Goal: Information Seeking & Learning: Understand process/instructions

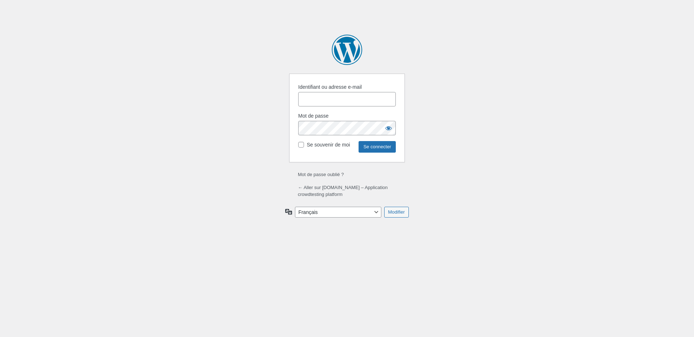
click at [328, 103] on input "Identifiant ou adresse e-mail" at bounding box center [347, 99] width 98 height 14
type input "wpauserS2s81cpd"
click at [474, 142] on body "Se connecter Propulsé par WordPress Identifiant ou adresse e-mail wpauserS2s81c…" at bounding box center [347, 168] width 694 height 337
click at [368, 150] on input "Se connecter" at bounding box center [376, 147] width 37 height 12
click at [476, 48] on body "Se connecter Propulsé par WordPress Identifiant ou adresse e-mail Mot de passe …" at bounding box center [347, 168] width 694 height 337
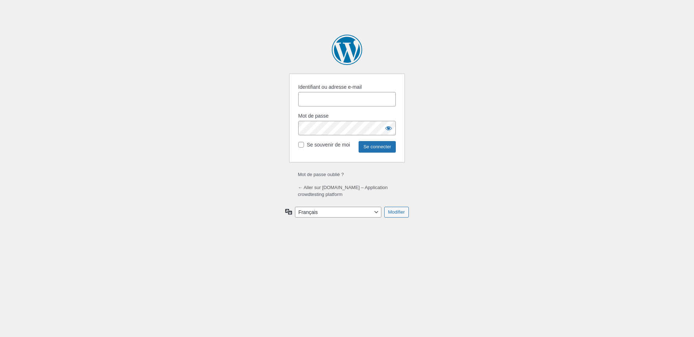
click at [331, 110] on p "Identifiant ou adresse e-mail" at bounding box center [347, 97] width 98 height 29
click at [329, 96] on input "Identifiant ou adresse e-mail" at bounding box center [347, 99] width 98 height 14
type input "wpauserS2s81cpd"
click at [384, 148] on input "Se connecter" at bounding box center [376, 147] width 37 height 12
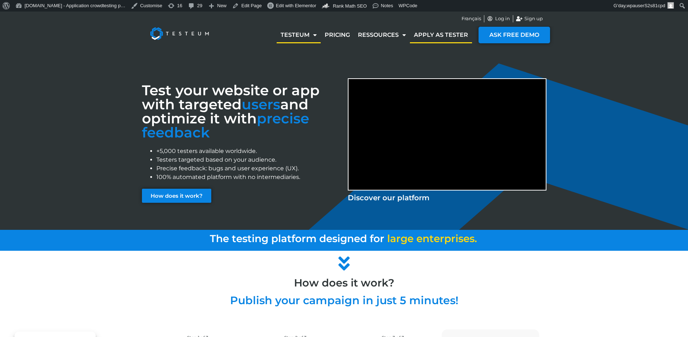
click at [430, 39] on link "Apply as tester" at bounding box center [441, 35] width 62 height 17
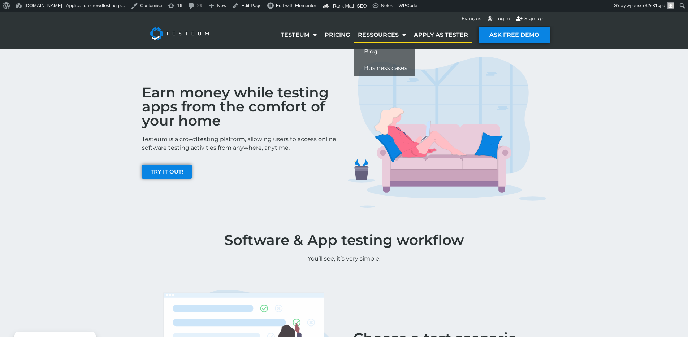
click at [397, 31] on link "Ressources" at bounding box center [382, 35] width 56 height 17
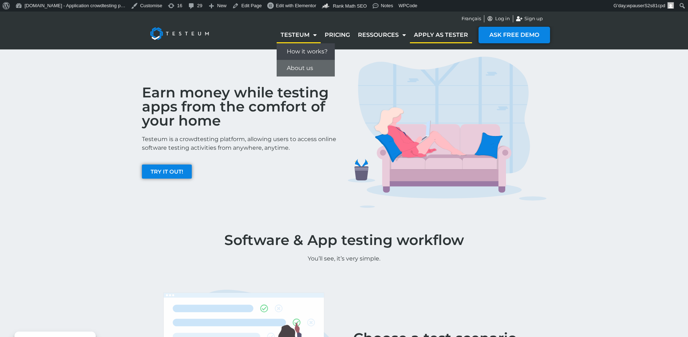
click at [299, 51] on link "How it works?" at bounding box center [306, 51] width 58 height 17
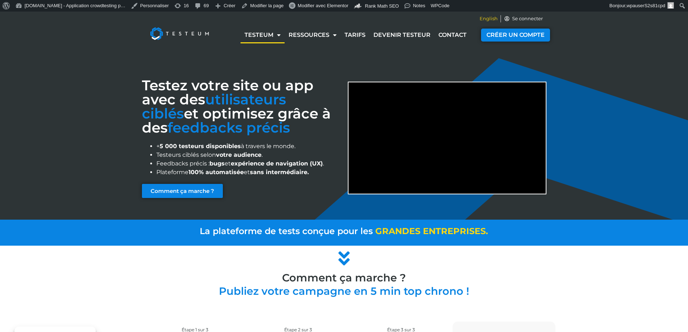
click at [494, 19] on span "English" at bounding box center [489, 18] width 18 height 7
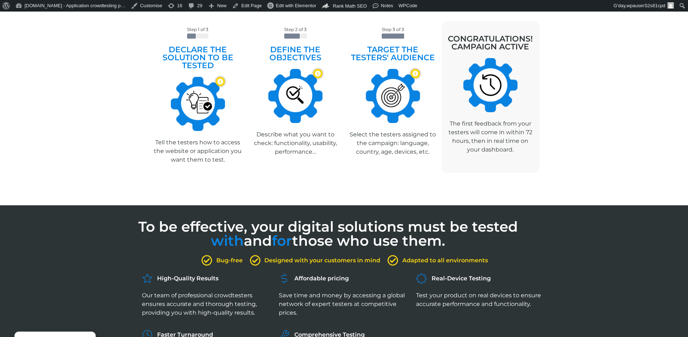
scroll to position [256, 0]
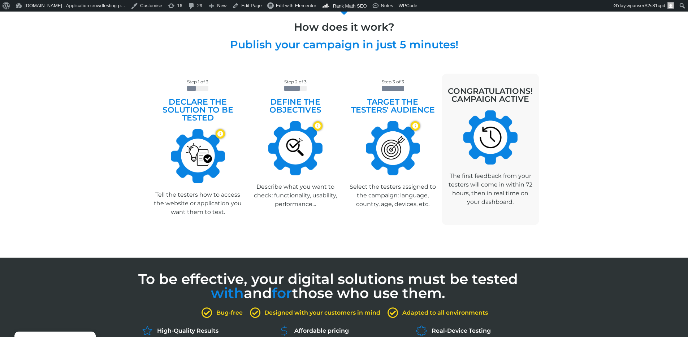
click at [413, 220] on div "Step 3 of 3 Target the testers' audience Critères de sélection disponibles : La…" at bounding box center [393, 150] width 98 height 152
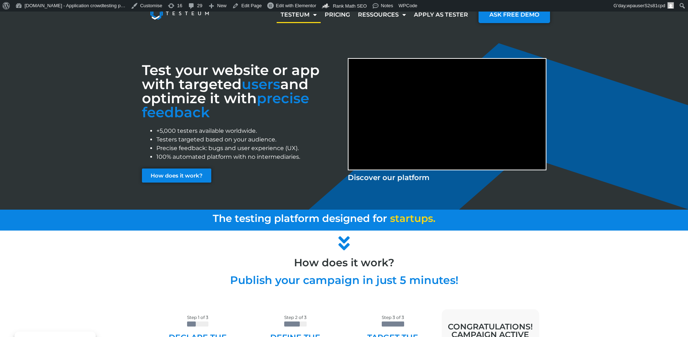
scroll to position [0, 0]
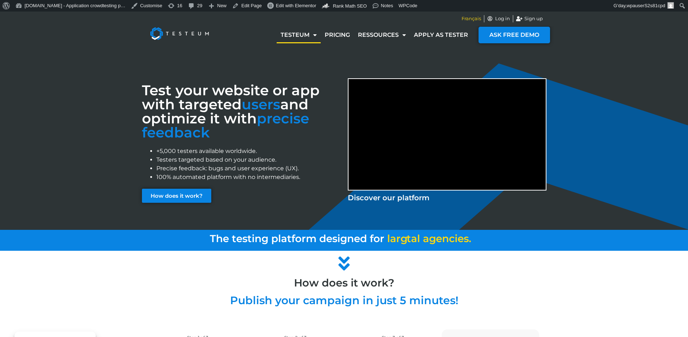
click at [471, 17] on span "Français" at bounding box center [472, 18] width 20 height 7
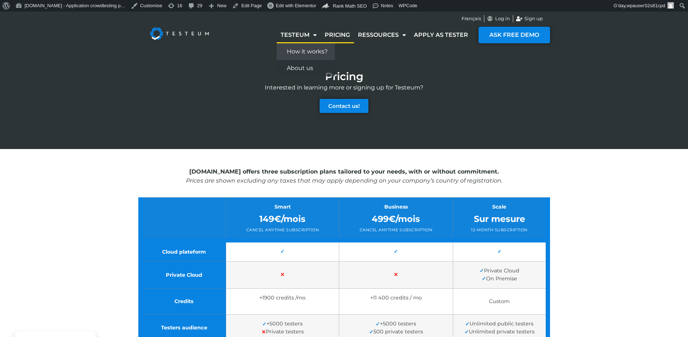
click at [306, 52] on link "How it works?" at bounding box center [306, 51] width 58 height 17
